Goal: Find specific page/section: Find specific page/section

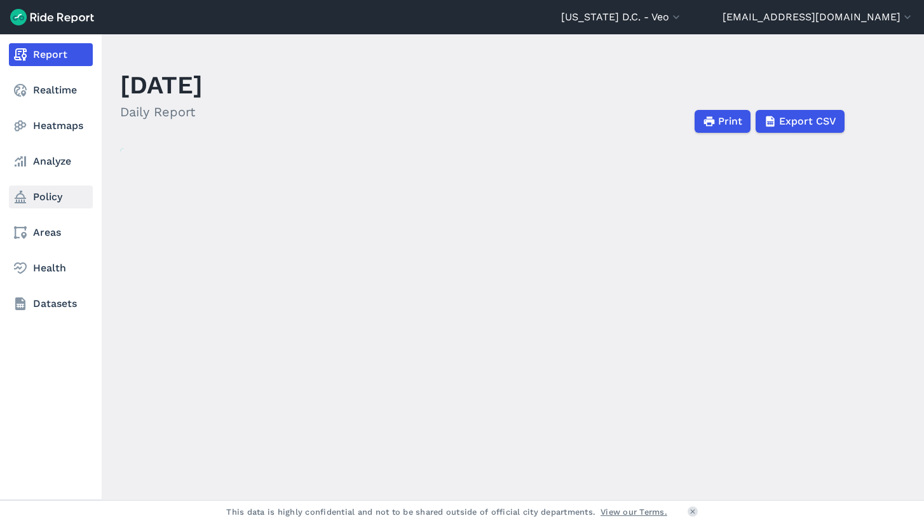
click at [34, 196] on link "Policy" at bounding box center [51, 197] width 84 height 23
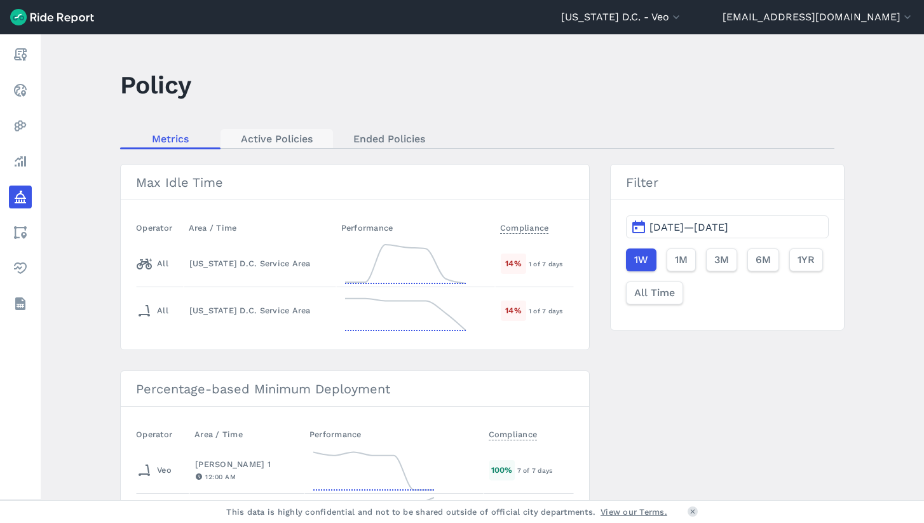
click at [275, 142] on link "Active Policies" at bounding box center [276, 138] width 112 height 19
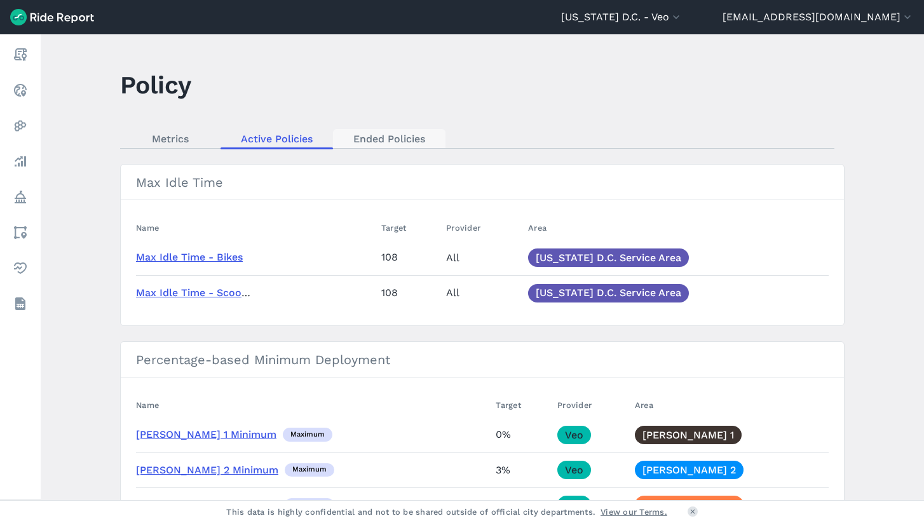
click at [355, 138] on link "Ended Policies" at bounding box center [389, 138] width 112 height 19
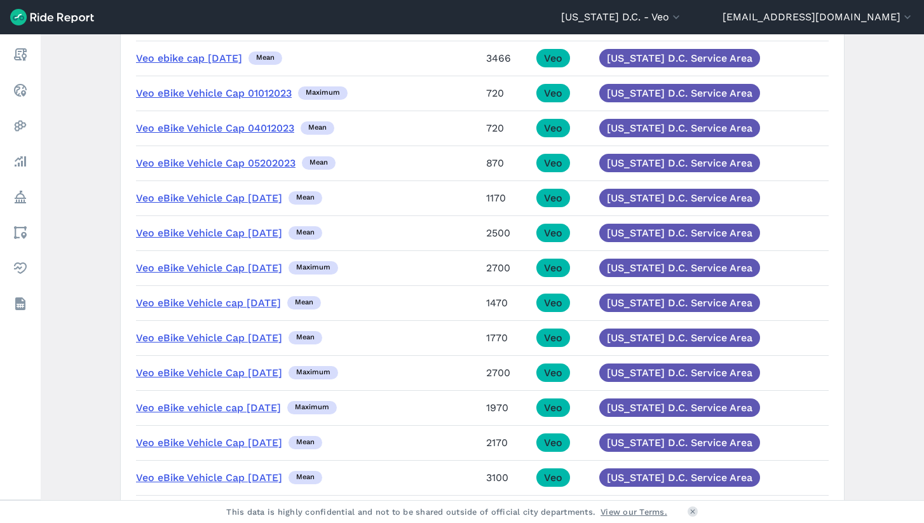
scroll to position [223, 0]
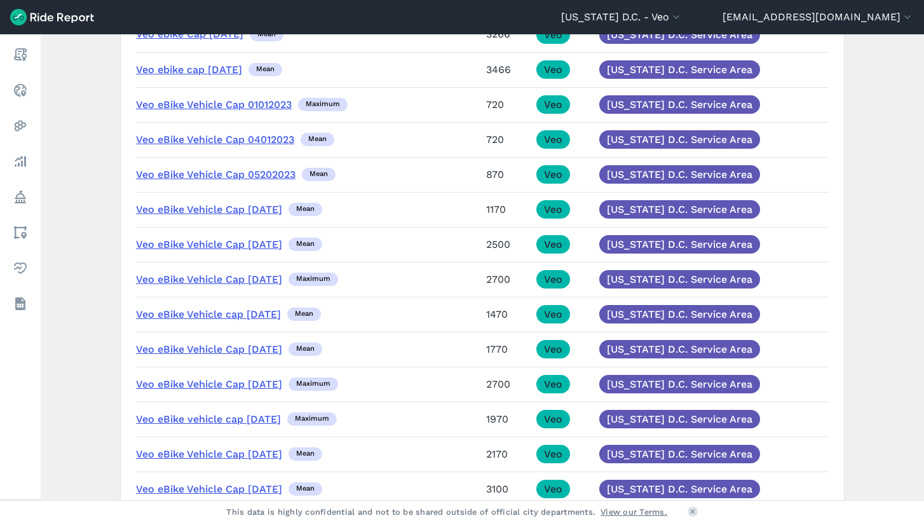
click at [193, 105] on link "Veo eBike Vehicle Cap 01012023" at bounding box center [214, 104] width 156 height 12
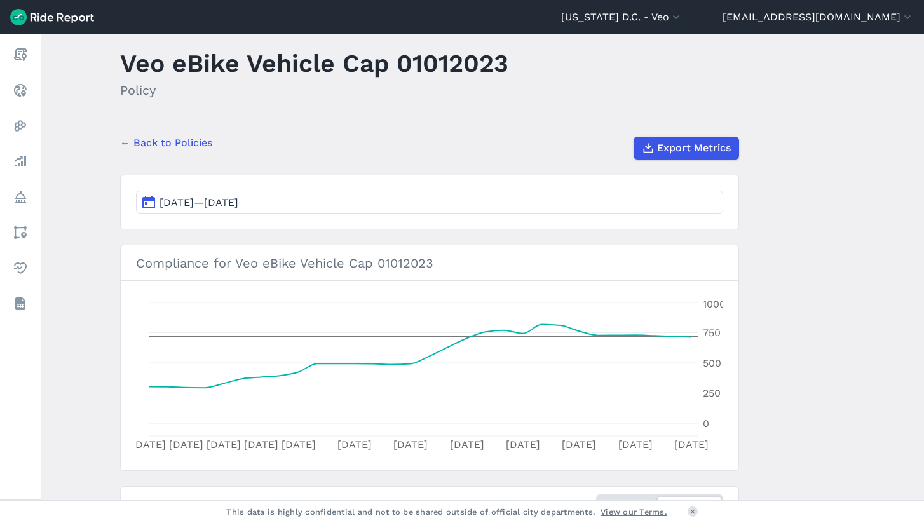
scroll to position [24, 0]
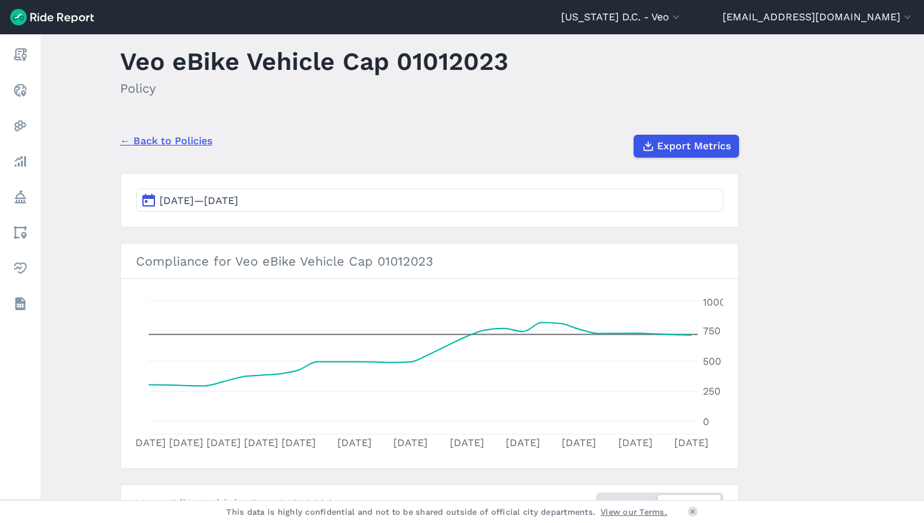
click at [169, 149] on div "← Back to Policies Export Metrics" at bounding box center [429, 141] width 619 height 33
click at [172, 135] on link "← Back to Policies" at bounding box center [166, 140] width 92 height 15
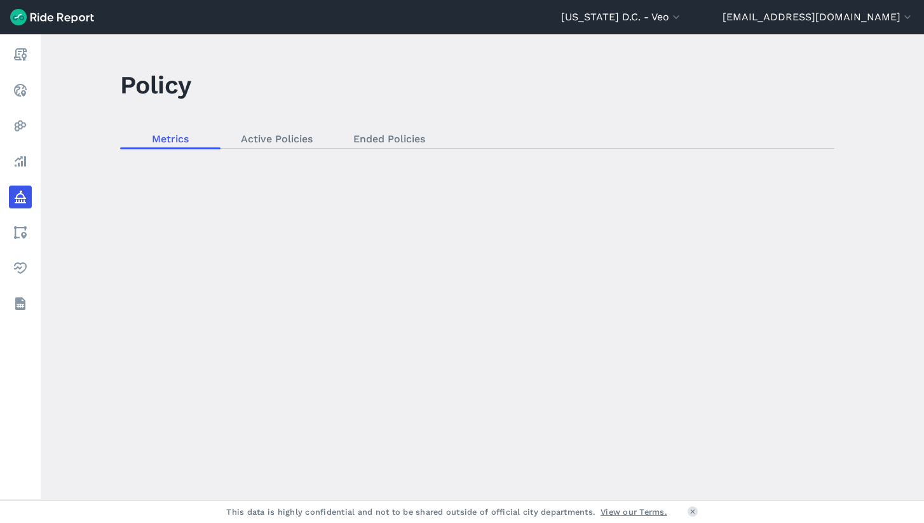
click at [399, 135] on div "loading" at bounding box center [482, 267] width 883 height 466
click at [398, 140] on div "loading" at bounding box center [482, 267] width 883 height 466
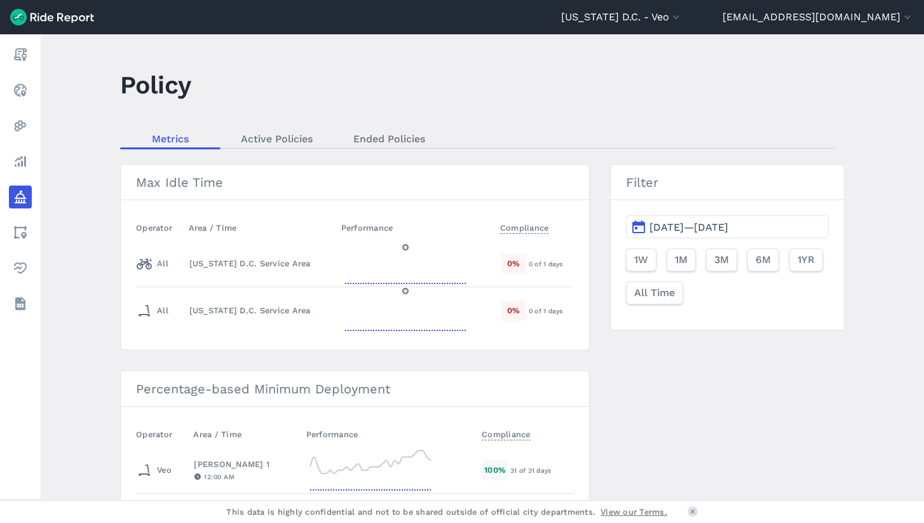
click at [398, 140] on link "Ended Policies" at bounding box center [389, 138] width 112 height 19
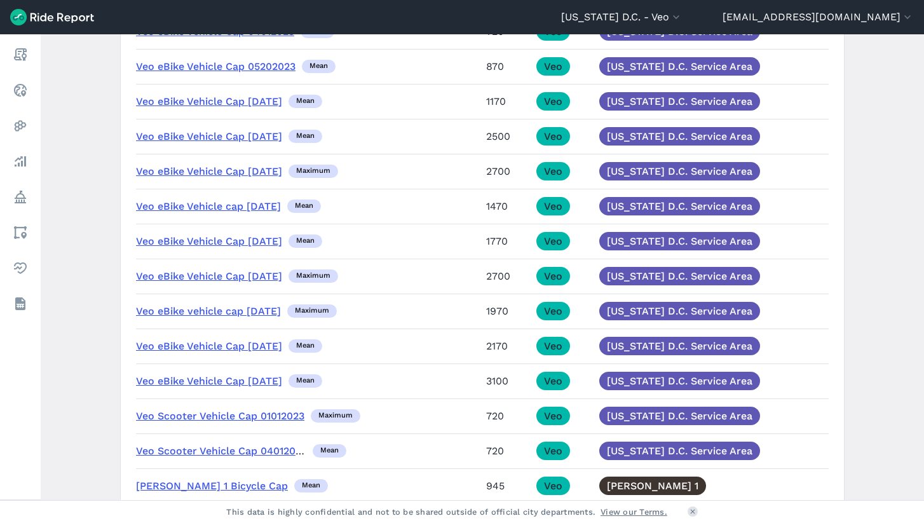
scroll to position [334, 0]
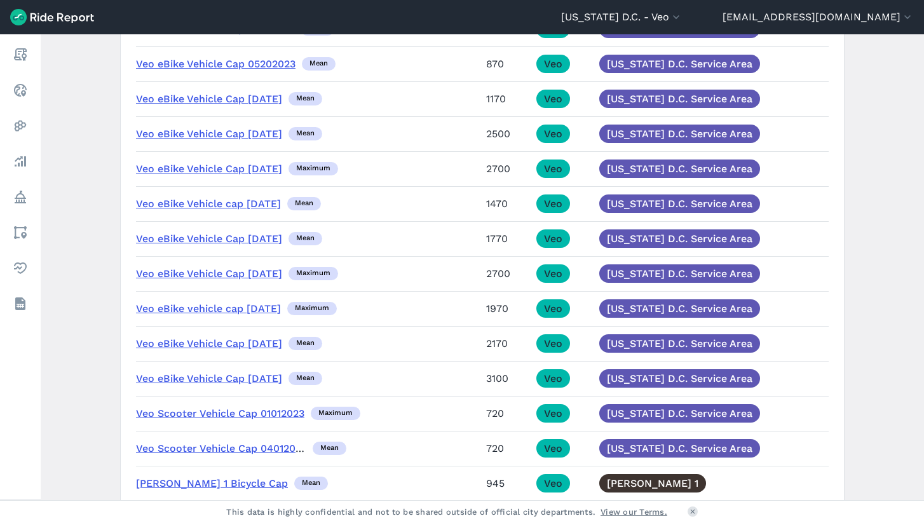
click at [261, 342] on link "Veo eBike Vehicle Cap [DATE]" at bounding box center [209, 343] width 146 height 12
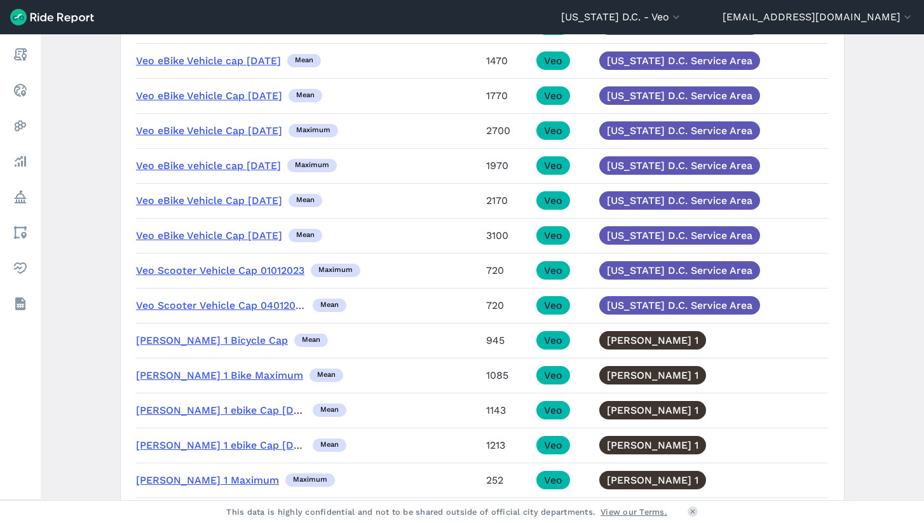
scroll to position [475, 0]
